Goal: Task Accomplishment & Management: Use online tool/utility

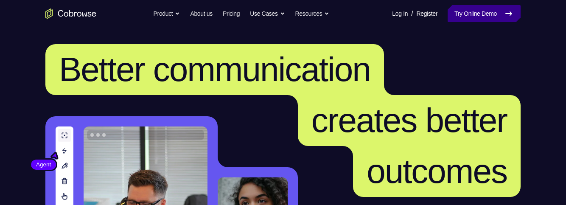
click at [465, 12] on link "Try Online Demo" at bounding box center [484, 13] width 73 height 17
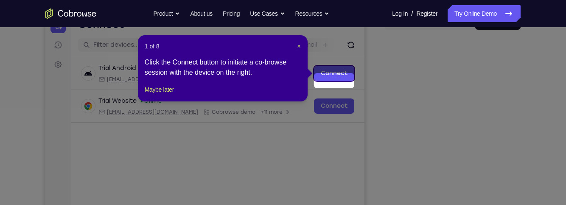
scroll to position [89, 0]
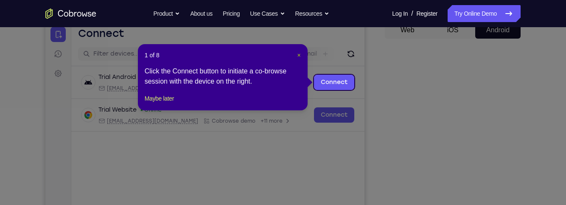
click at [299, 56] on span "×" at bounding box center [299, 55] width 3 height 7
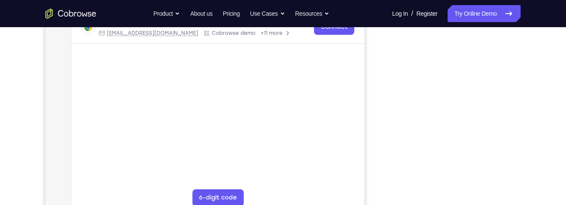
scroll to position [0, 0]
